Goal: Entertainment & Leisure: Consume media (video, audio)

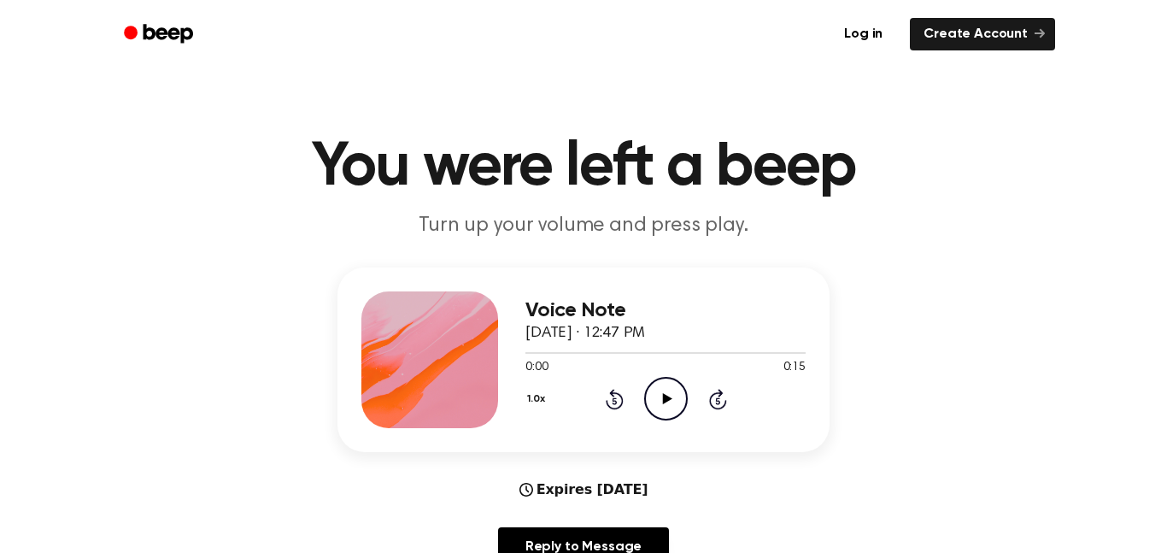
click at [671, 392] on icon "Play Audio" at bounding box center [666, 399] width 44 height 44
click at [678, 397] on icon "Play Audio" at bounding box center [666, 399] width 44 height 44
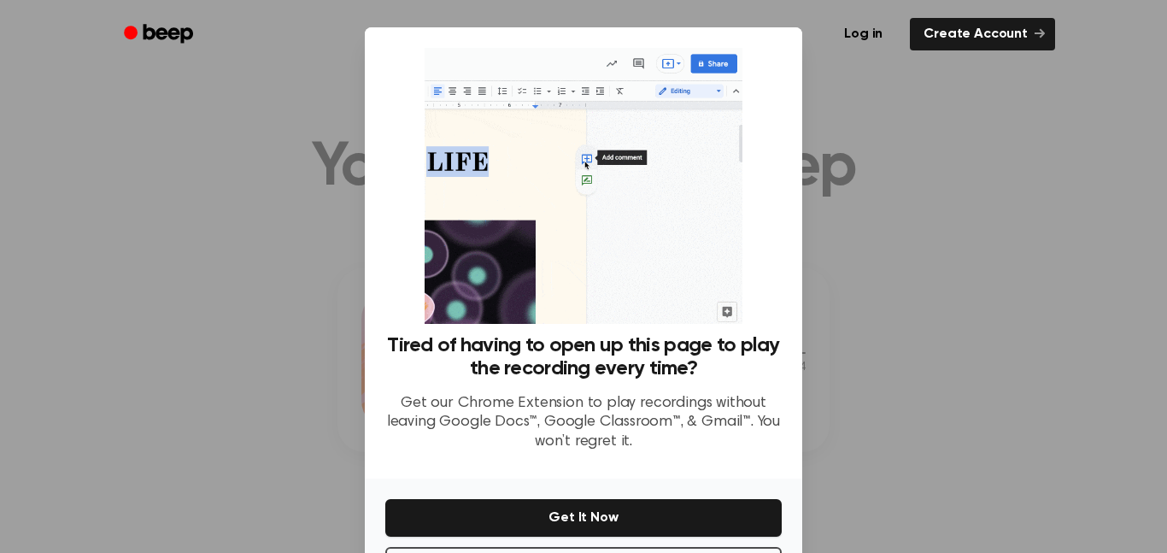
click at [900, 118] on div at bounding box center [583, 276] width 1167 height 553
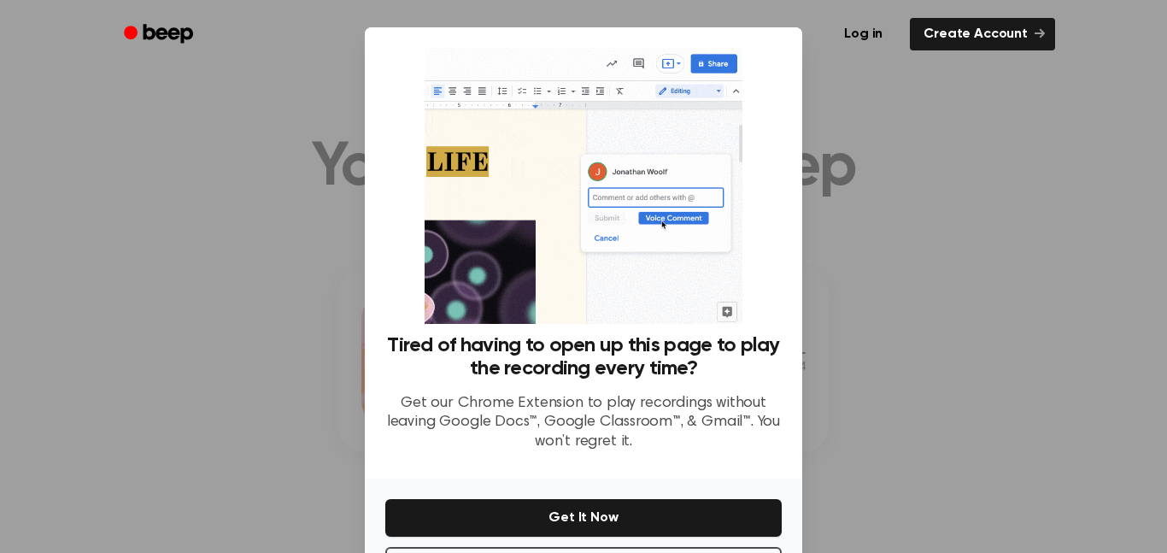
click at [879, 68] on div at bounding box center [583, 276] width 1167 height 553
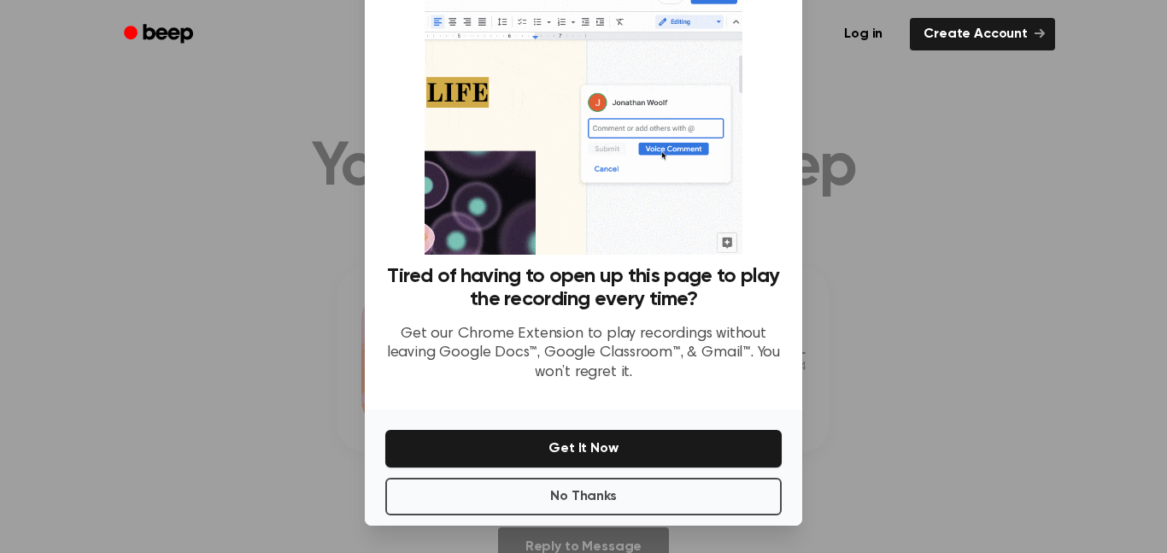
scroll to position [68, 0]
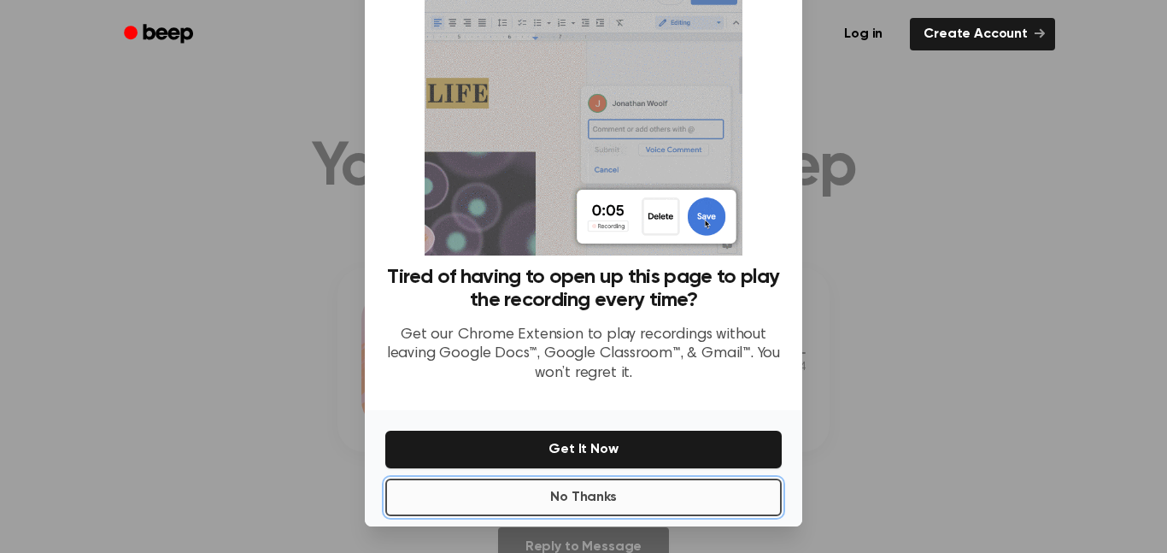
click at [685, 487] on button "No Thanks" at bounding box center [583, 497] width 396 height 38
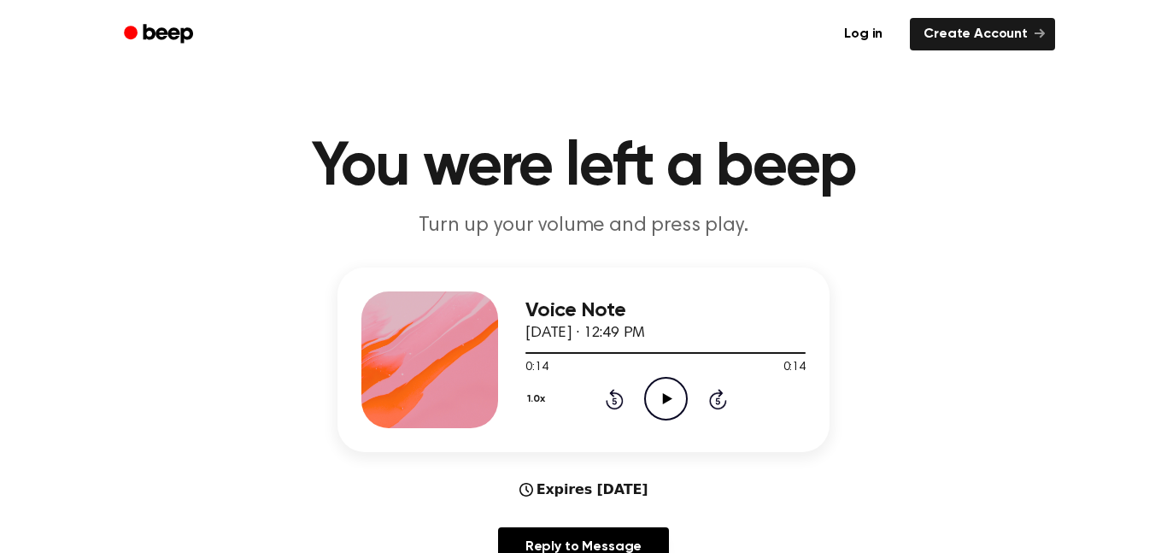
click at [658, 390] on icon "Play Audio" at bounding box center [666, 399] width 44 height 44
click at [672, 401] on icon "Play Audio" at bounding box center [666, 399] width 44 height 44
